Goal: Check status: Check status

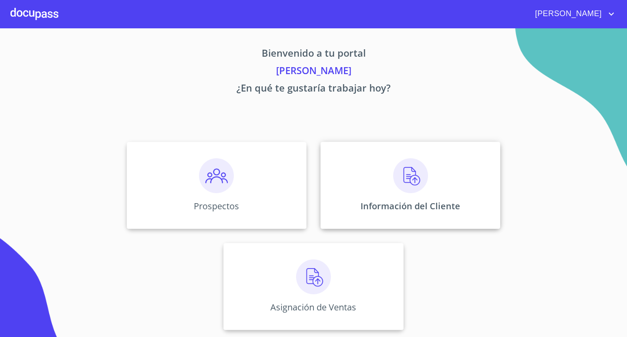
click at [416, 184] on img at bounding box center [410, 175] width 35 height 35
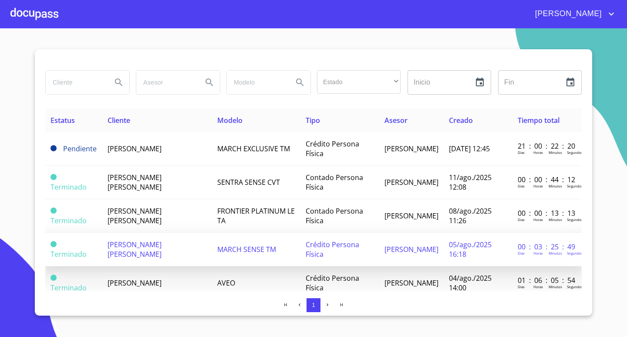
click at [162, 246] on span "[PERSON_NAME] [PERSON_NAME]" at bounding box center [135, 249] width 54 height 19
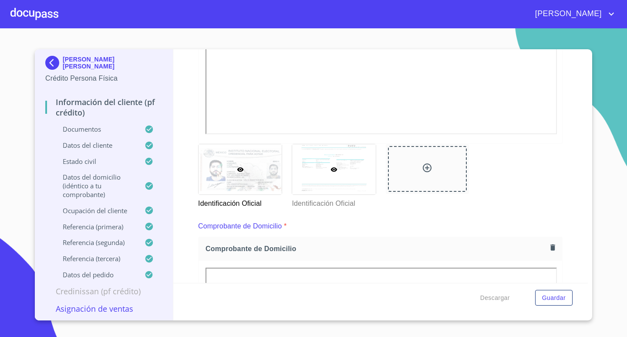
click at [342, 166] on div at bounding box center [333, 169] width 83 height 50
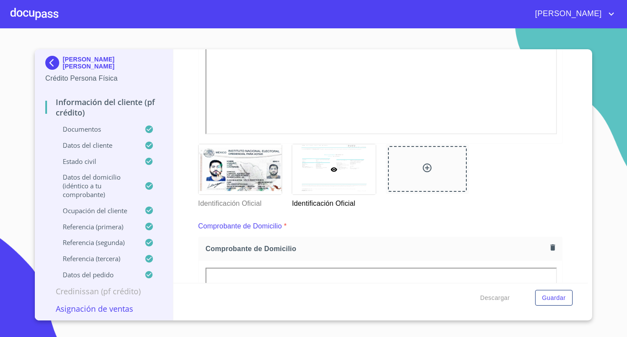
scroll to position [7, 0]
